Goal: Information Seeking & Learning: Learn about a topic

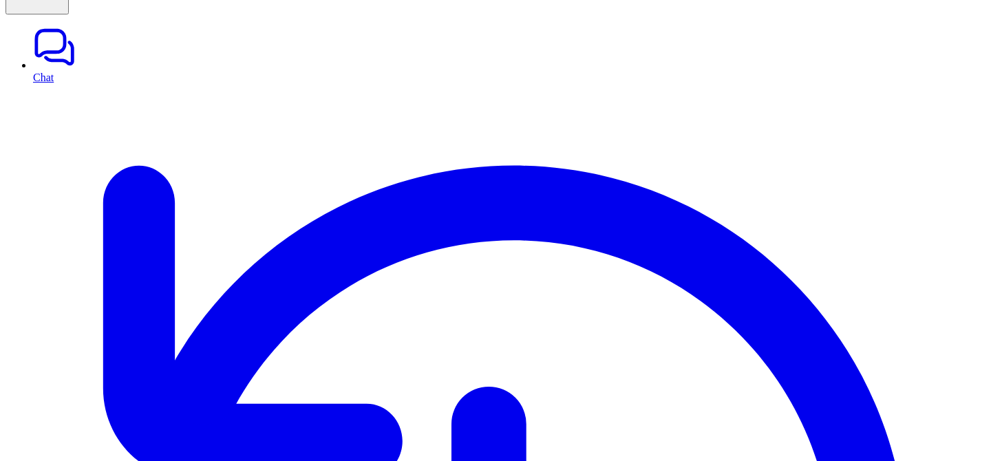
scroll to position [100, 0]
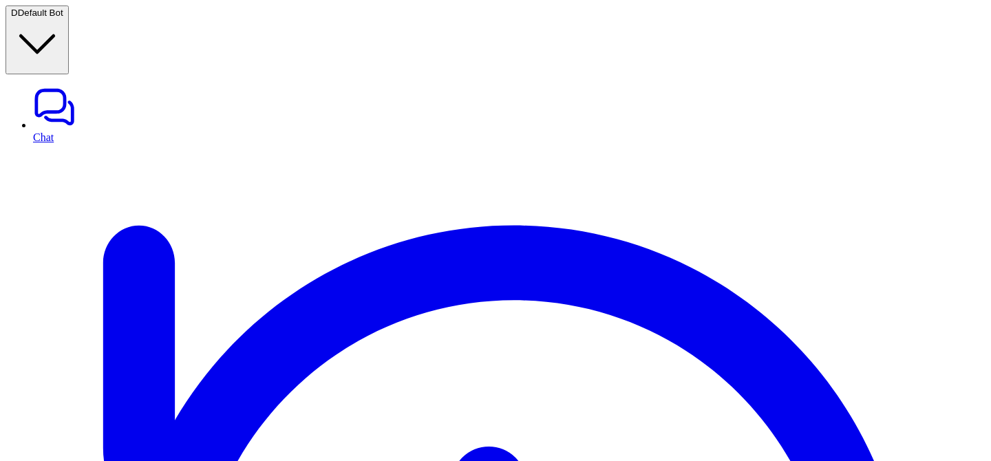
scroll to position [41, 0]
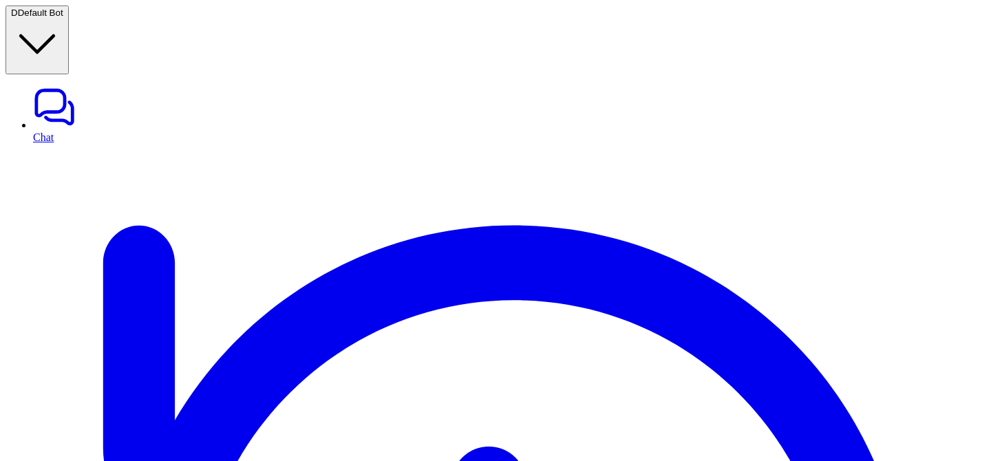
click at [40, 85] on link "Chat" at bounding box center [509, 114] width 952 height 58
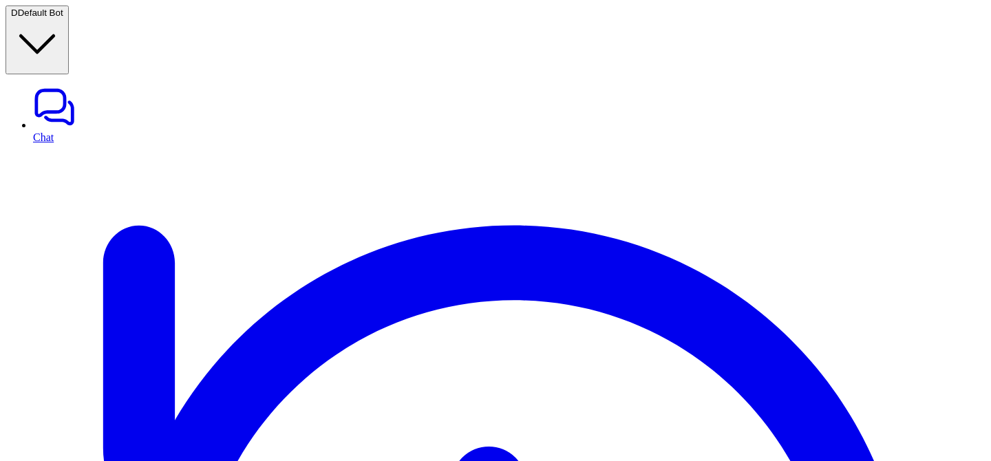
type textarea "**********"
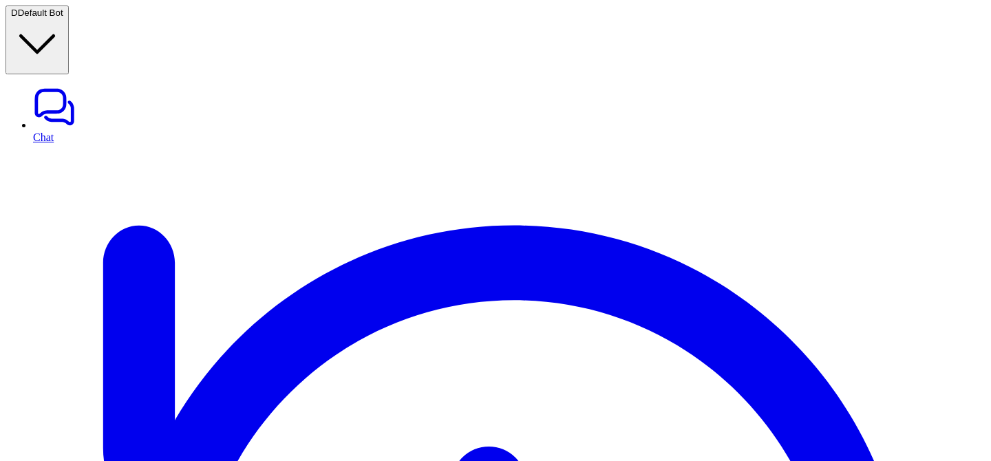
type textarea "**********"
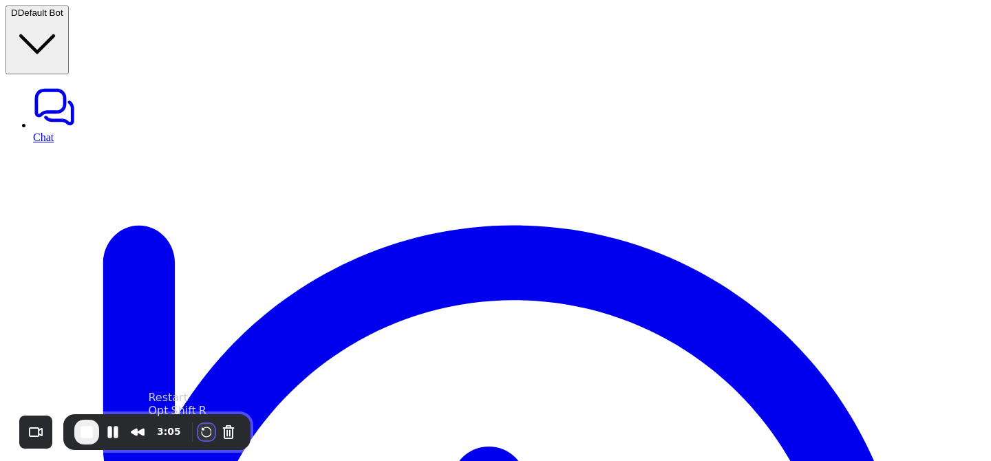
click at [202, 432] on button "Restart Recording" at bounding box center [206, 432] width 17 height 17
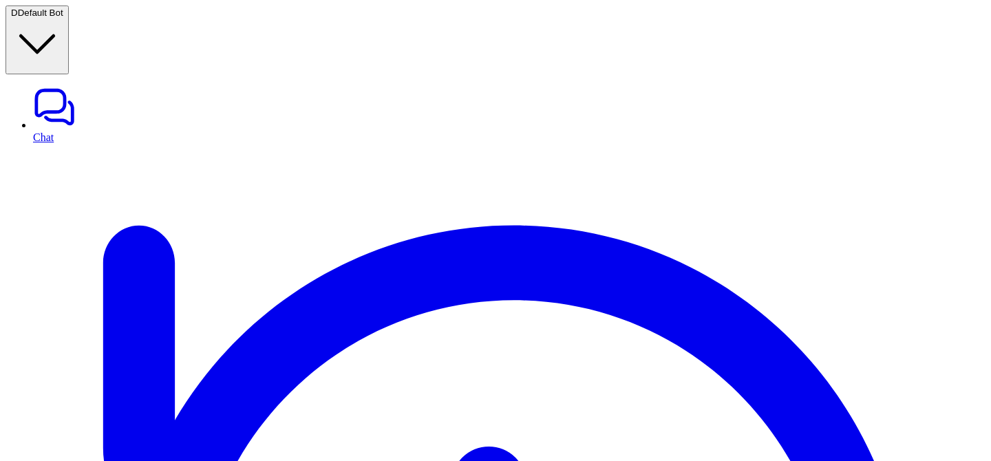
drag, startPoint x: 237, startPoint y: 226, endPoint x: 438, endPoint y: 281, distance: 208.5
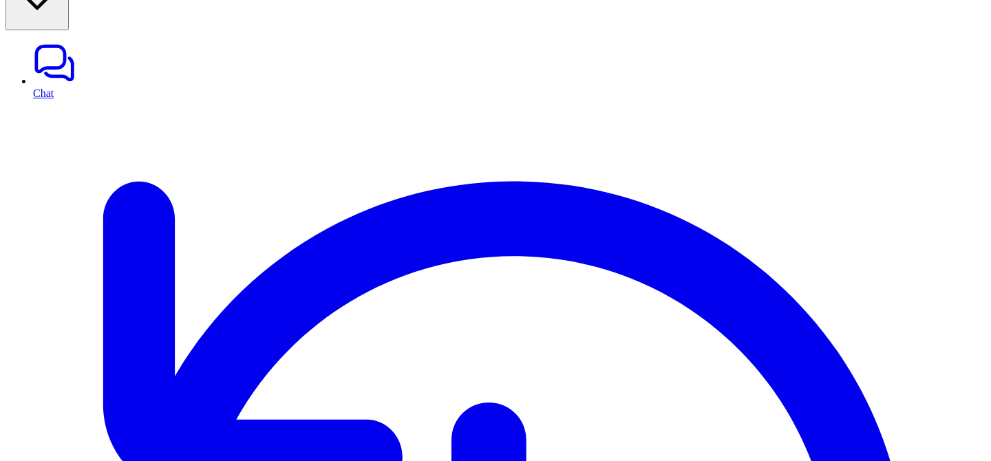
scroll to position [0, 0]
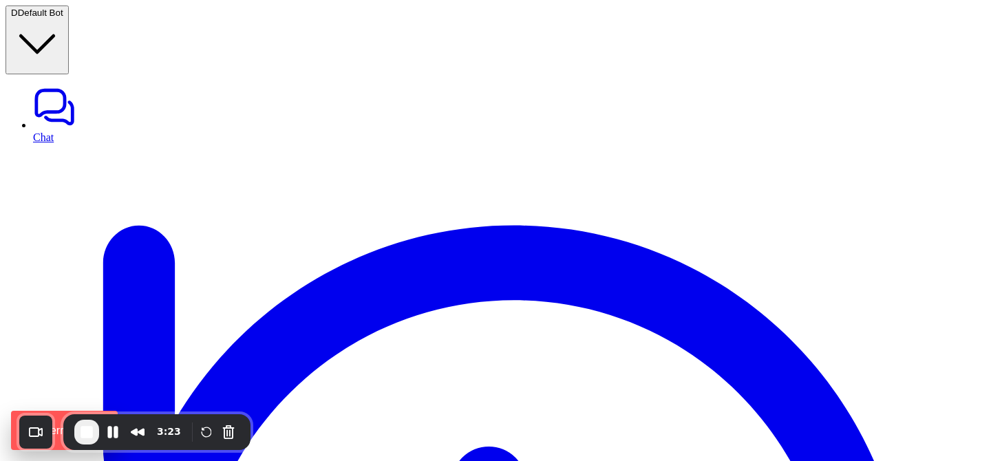
drag, startPoint x: 736, startPoint y: 156, endPoint x: 763, endPoint y: 156, distance: 26.8
drag, startPoint x: 241, startPoint y: 222, endPoint x: 315, endPoint y: 275, distance: 90.9
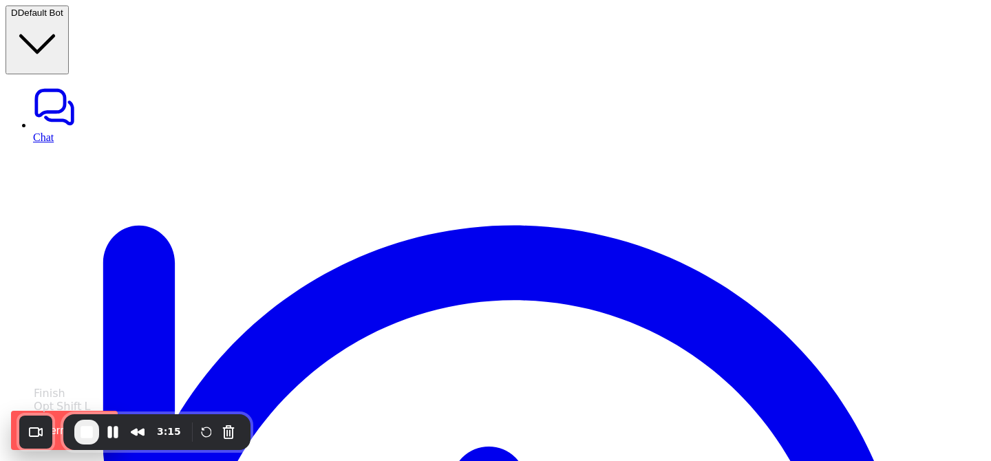
click at [85, 429] on span "End Recording" at bounding box center [86, 432] width 17 height 17
